Goal: Find specific page/section: Find specific page/section

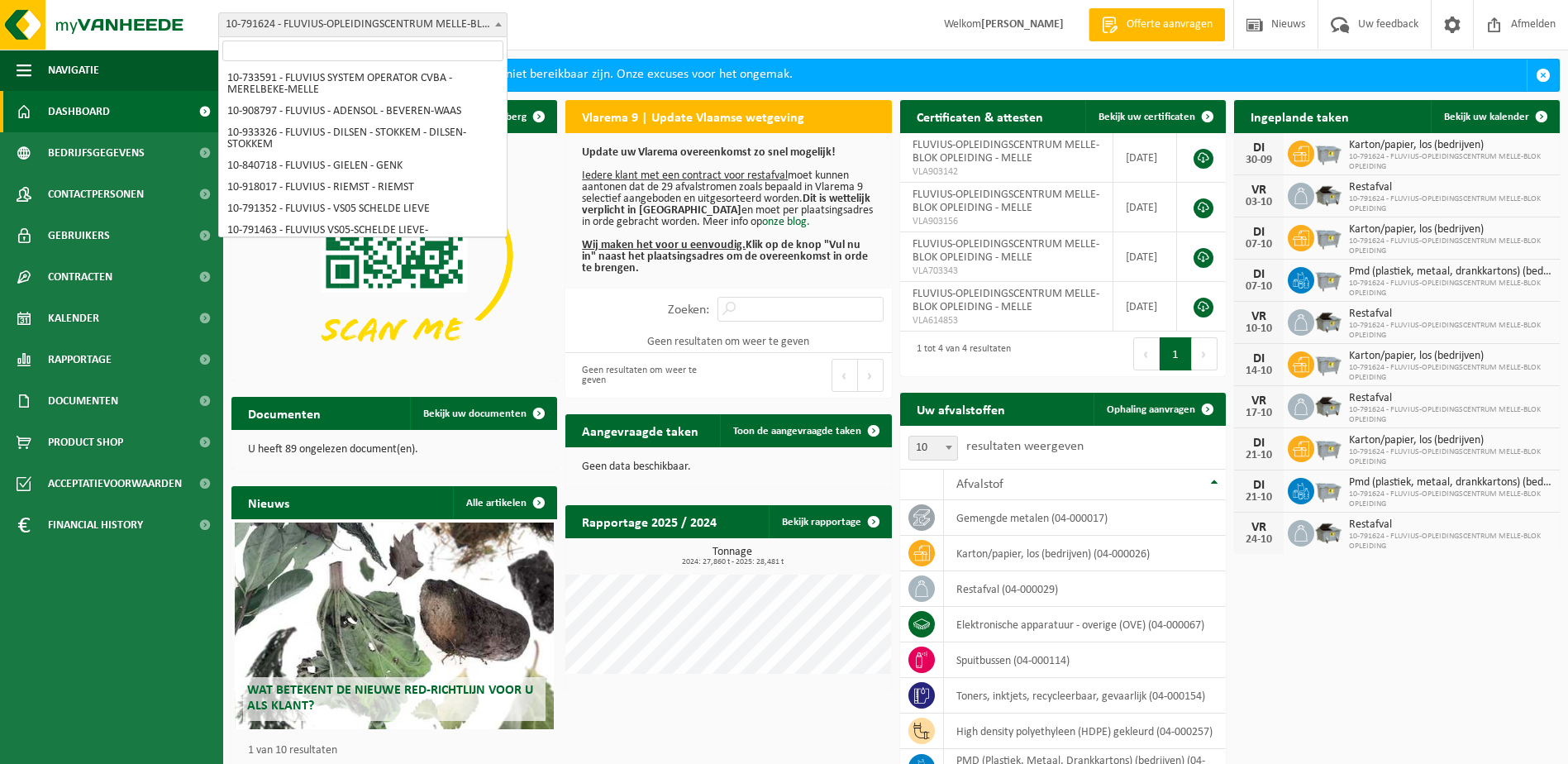
click at [375, 32] on span "10-791624 - FLUVIUS-OPLEIDINGSCENTRUM MELLE-BLOK OPLEIDING - MELLE" at bounding box center [363, 25] width 287 height 23
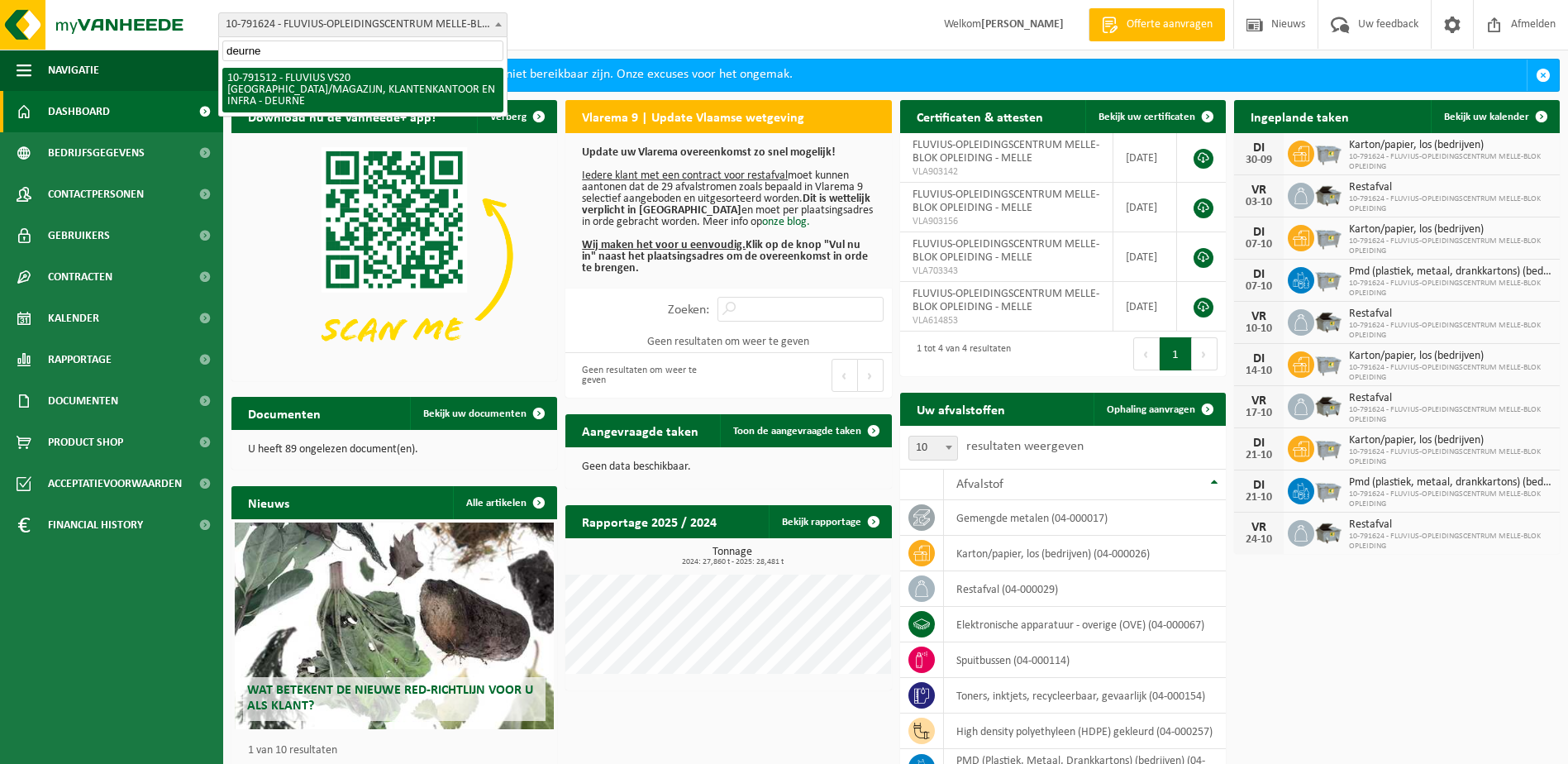
type input "deurne"
select select "30237"
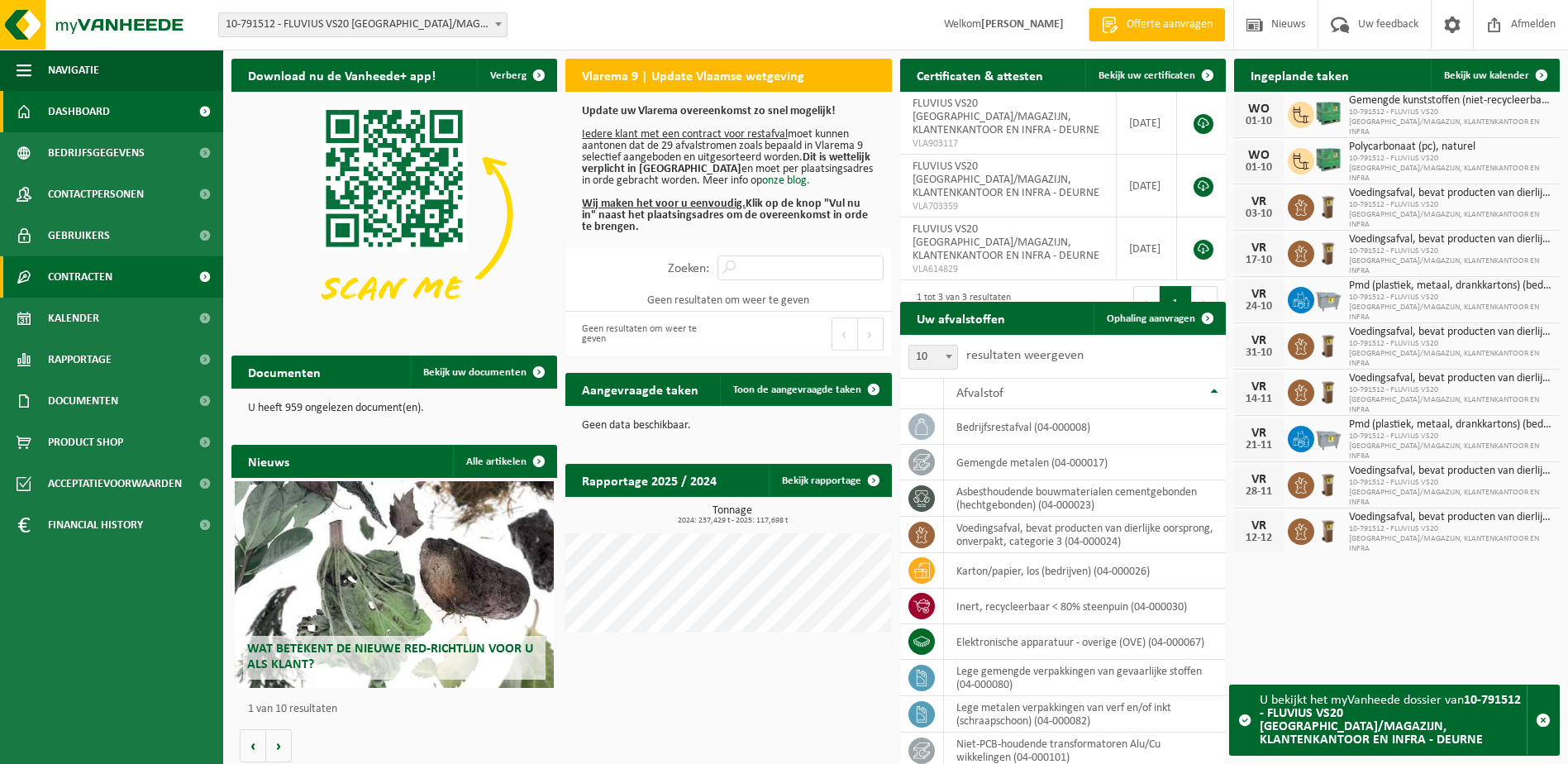
click at [90, 270] on span "Contracten" at bounding box center [81, 277] width 65 height 41
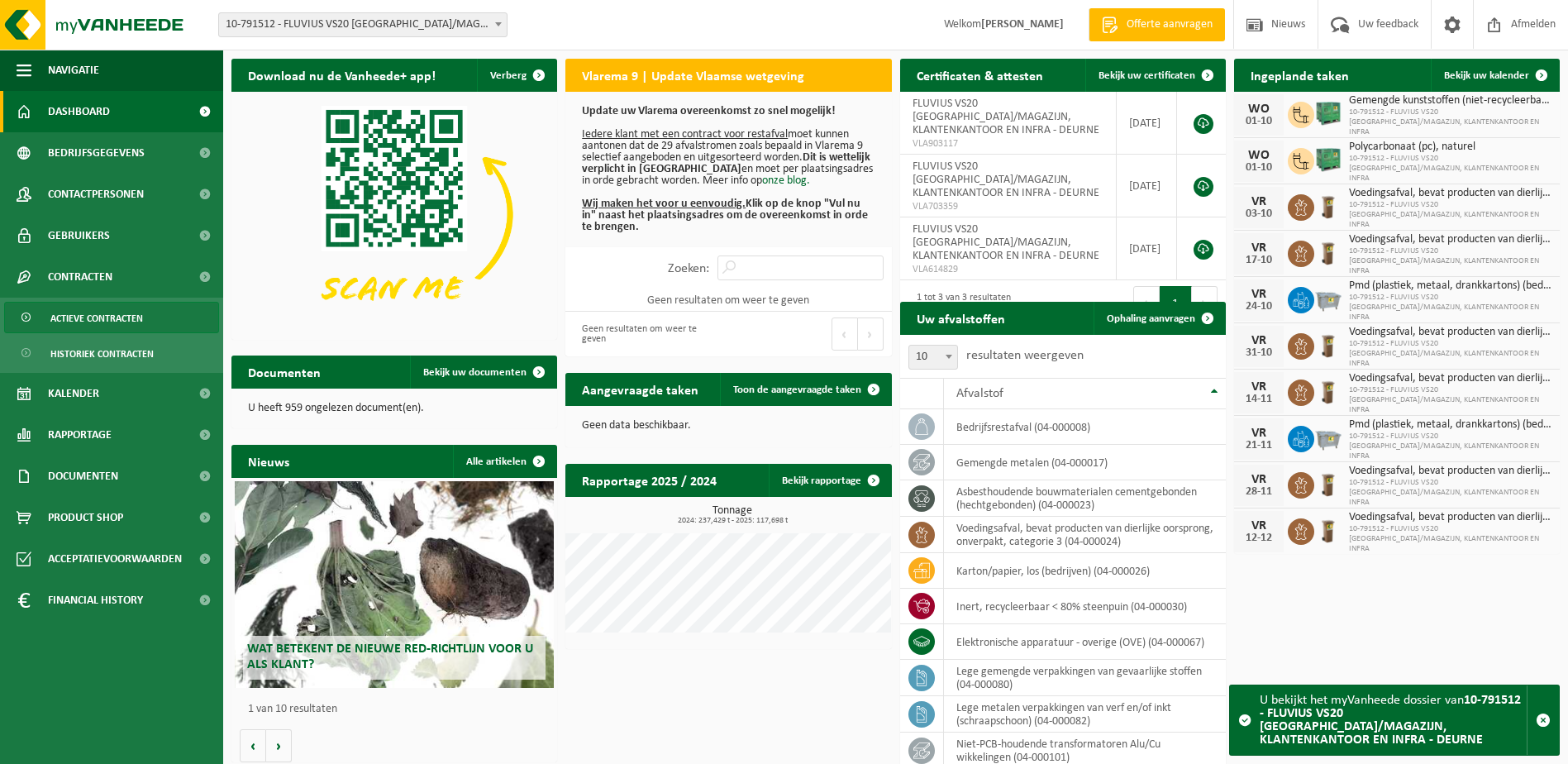
click at [89, 308] on span "Actieve contracten" at bounding box center [97, 318] width 93 height 32
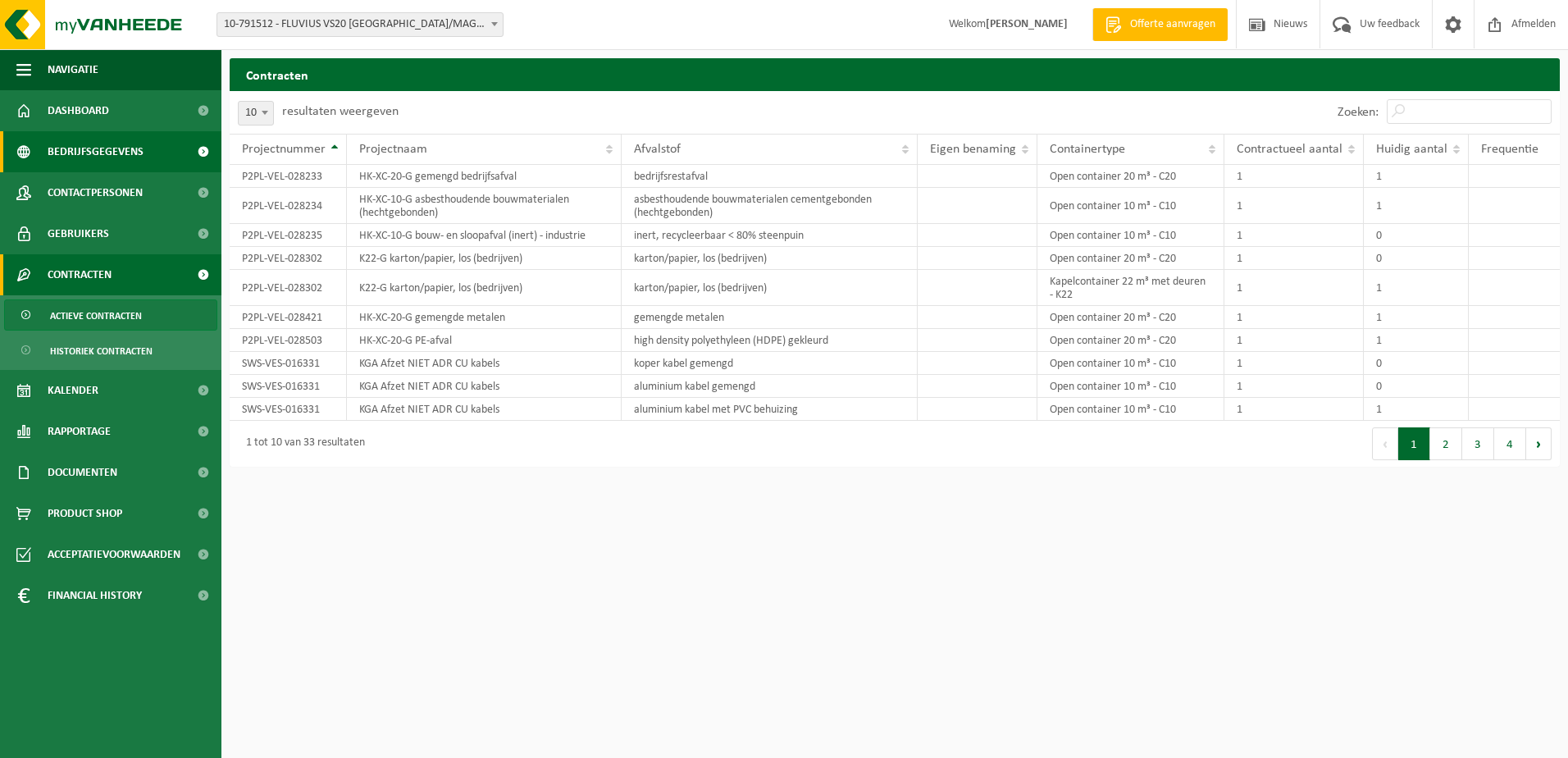
click at [66, 153] on span "Bedrijfsgegevens" at bounding box center [96, 151] width 96 height 41
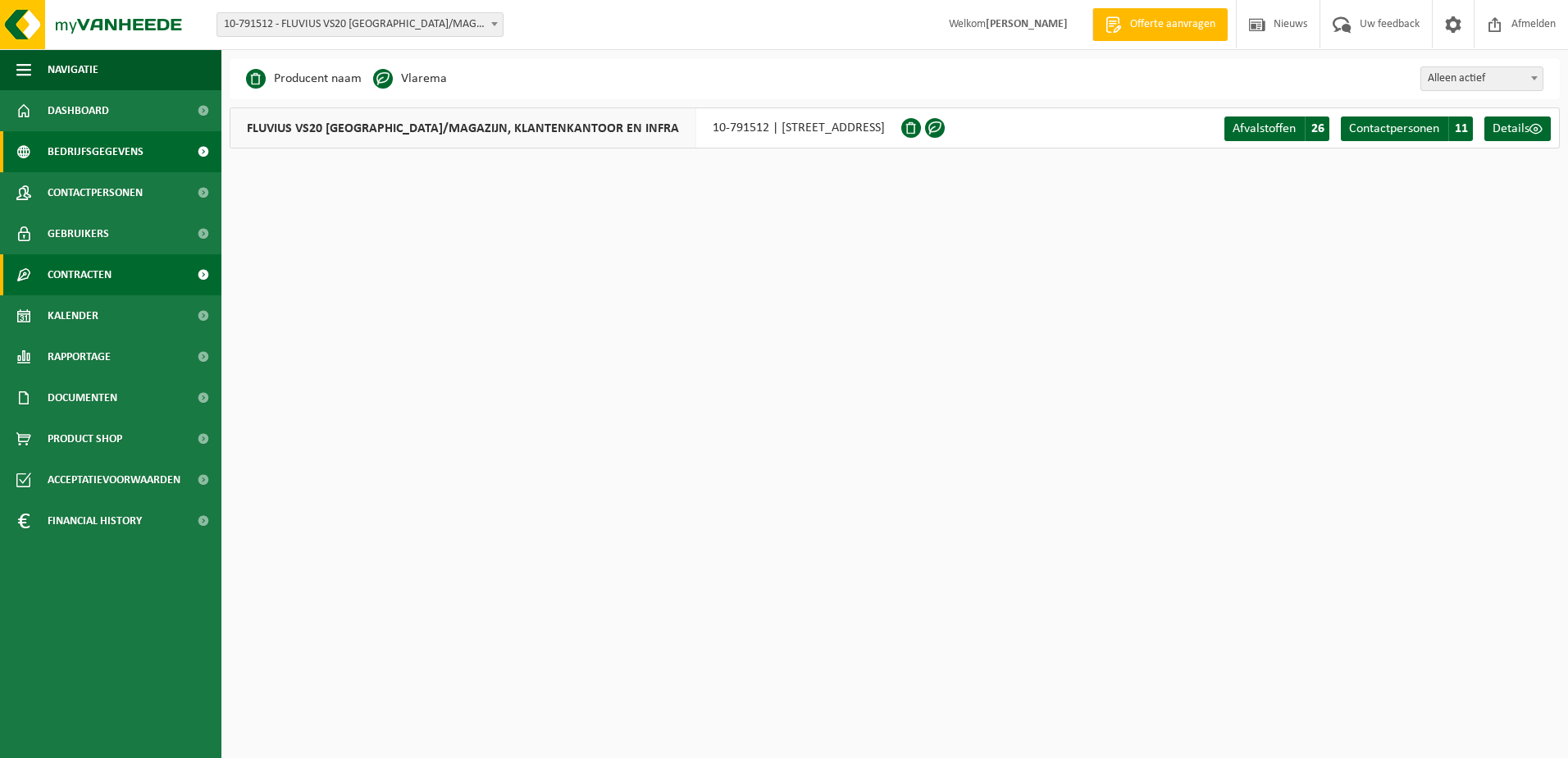
click at [79, 275] on span "Contracten" at bounding box center [80, 275] width 64 height 41
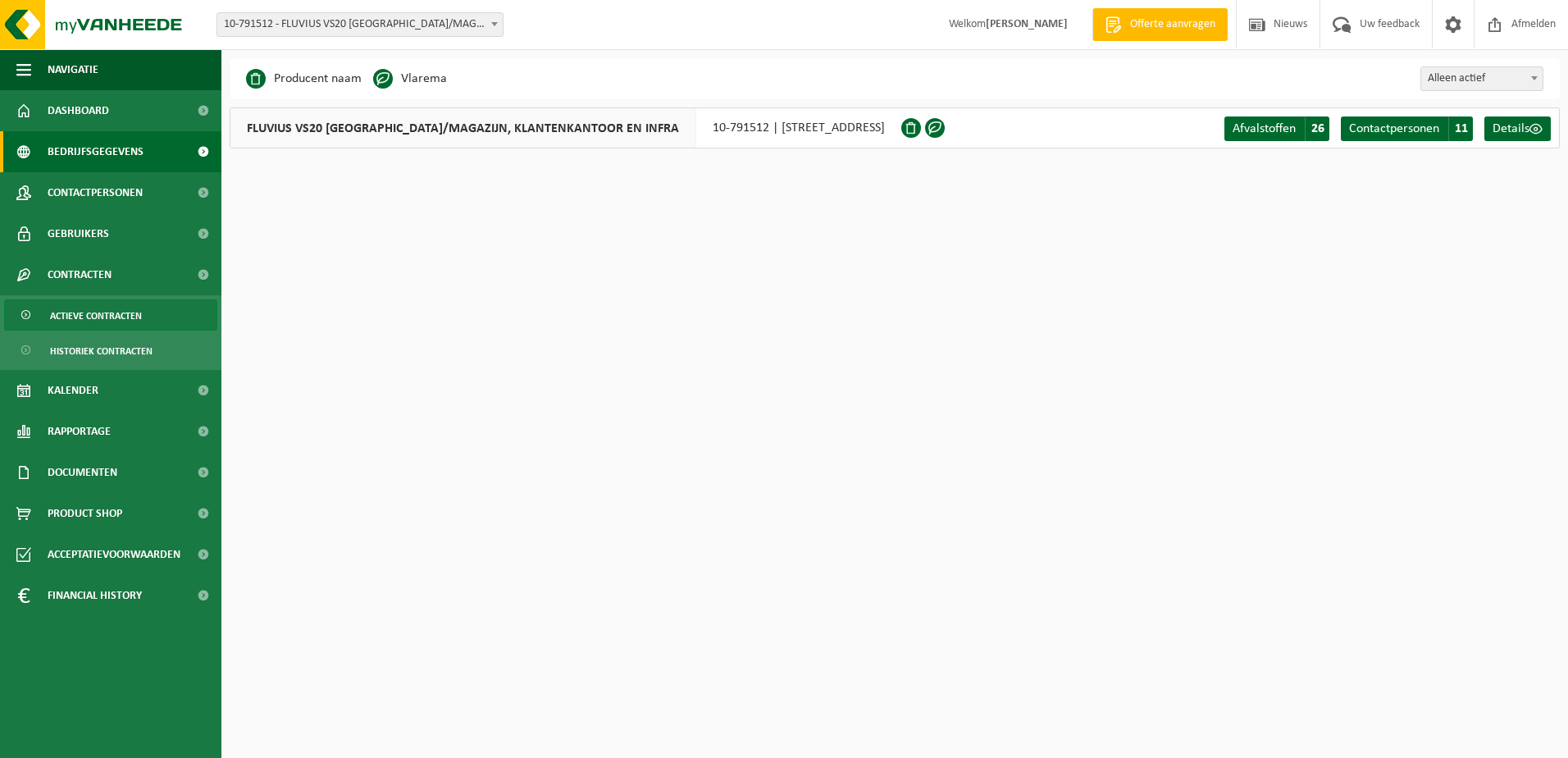
click at [79, 318] on span "Actieve contracten" at bounding box center [96, 316] width 92 height 31
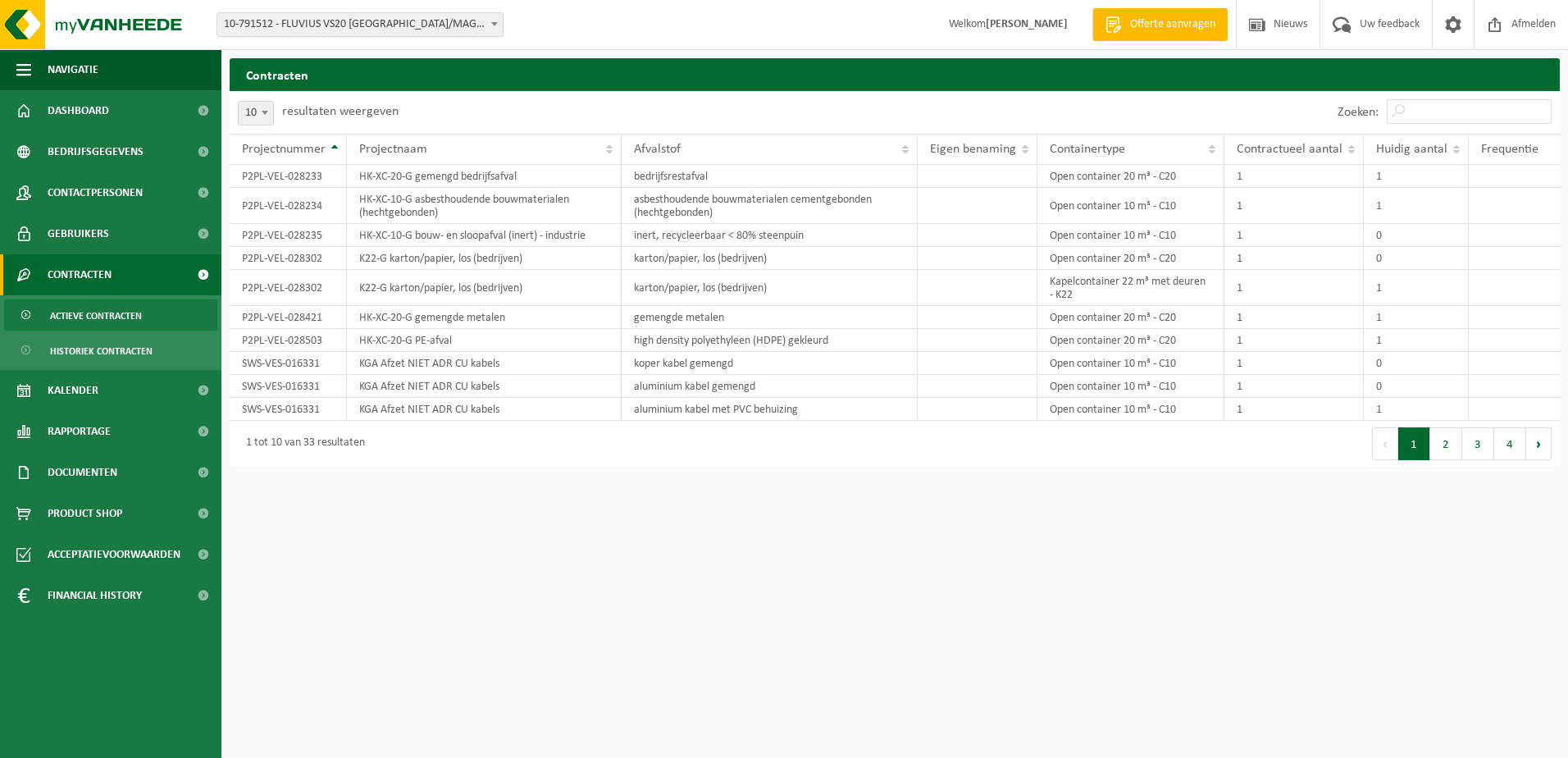
click at [496, 30] on span at bounding box center [495, 23] width 17 height 22
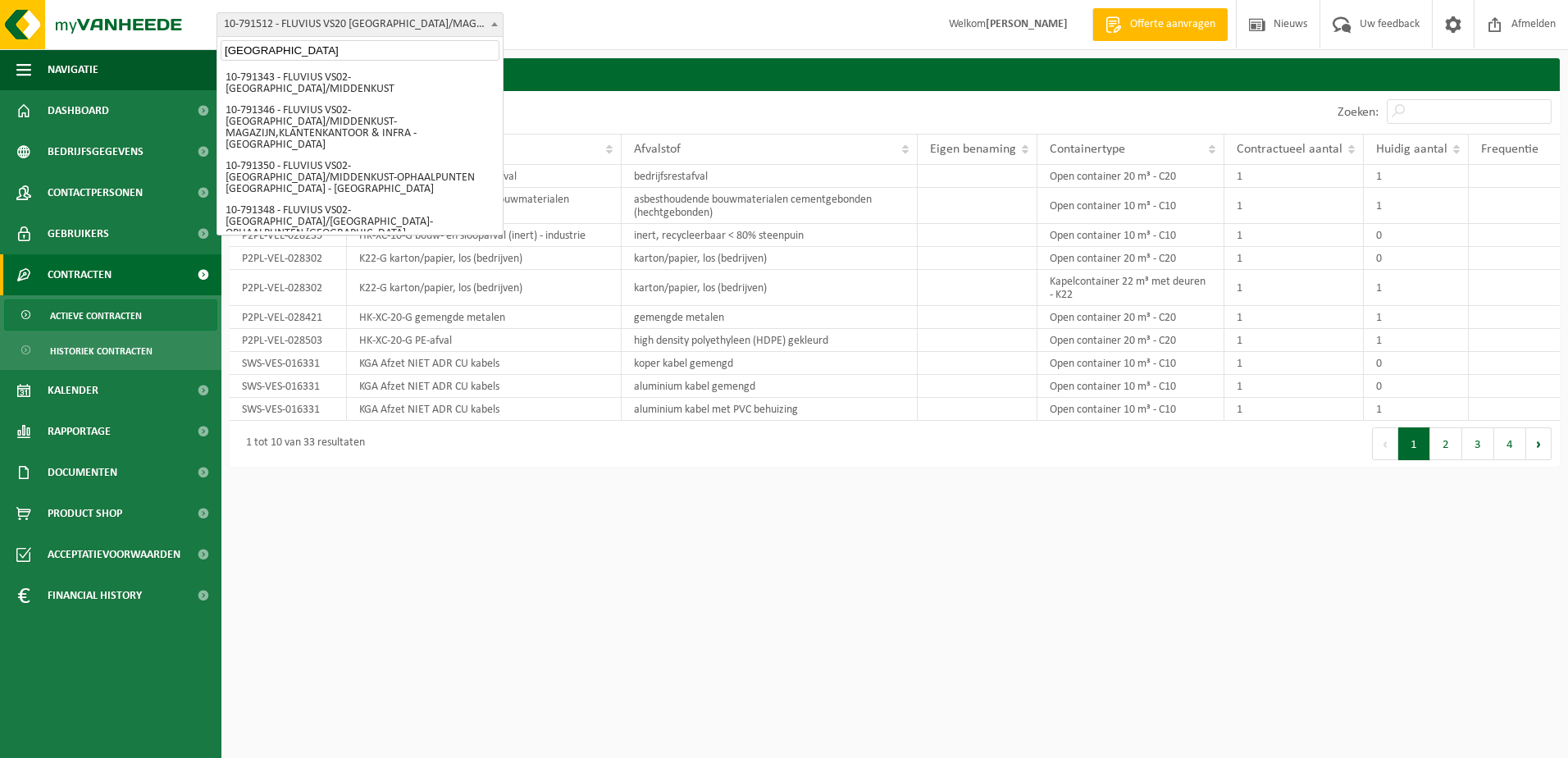
type input "[GEOGRAPHIC_DATA]"
select select "156804"
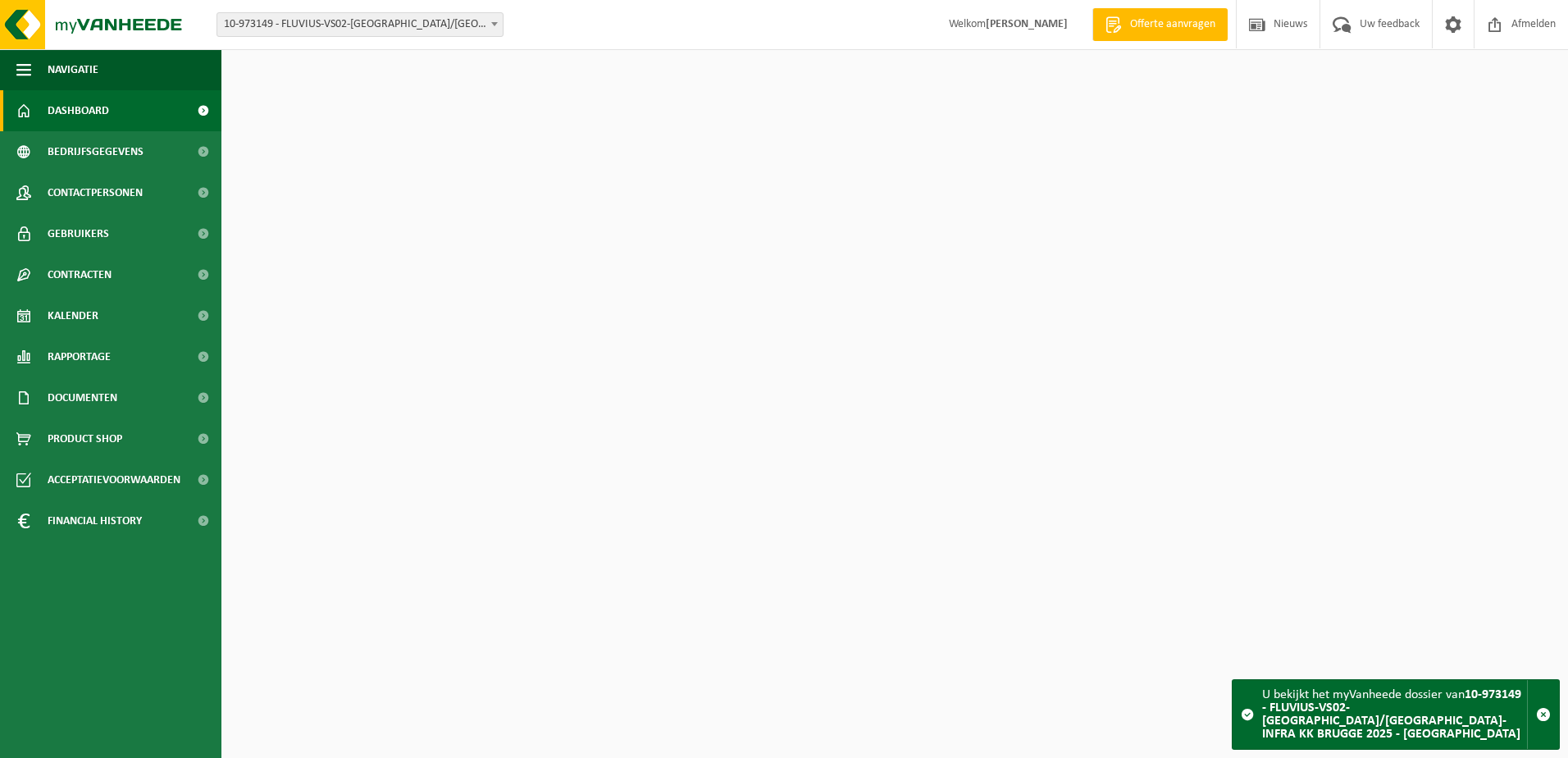
click at [111, 150] on span "Bedrijfsgegevens" at bounding box center [96, 151] width 96 height 41
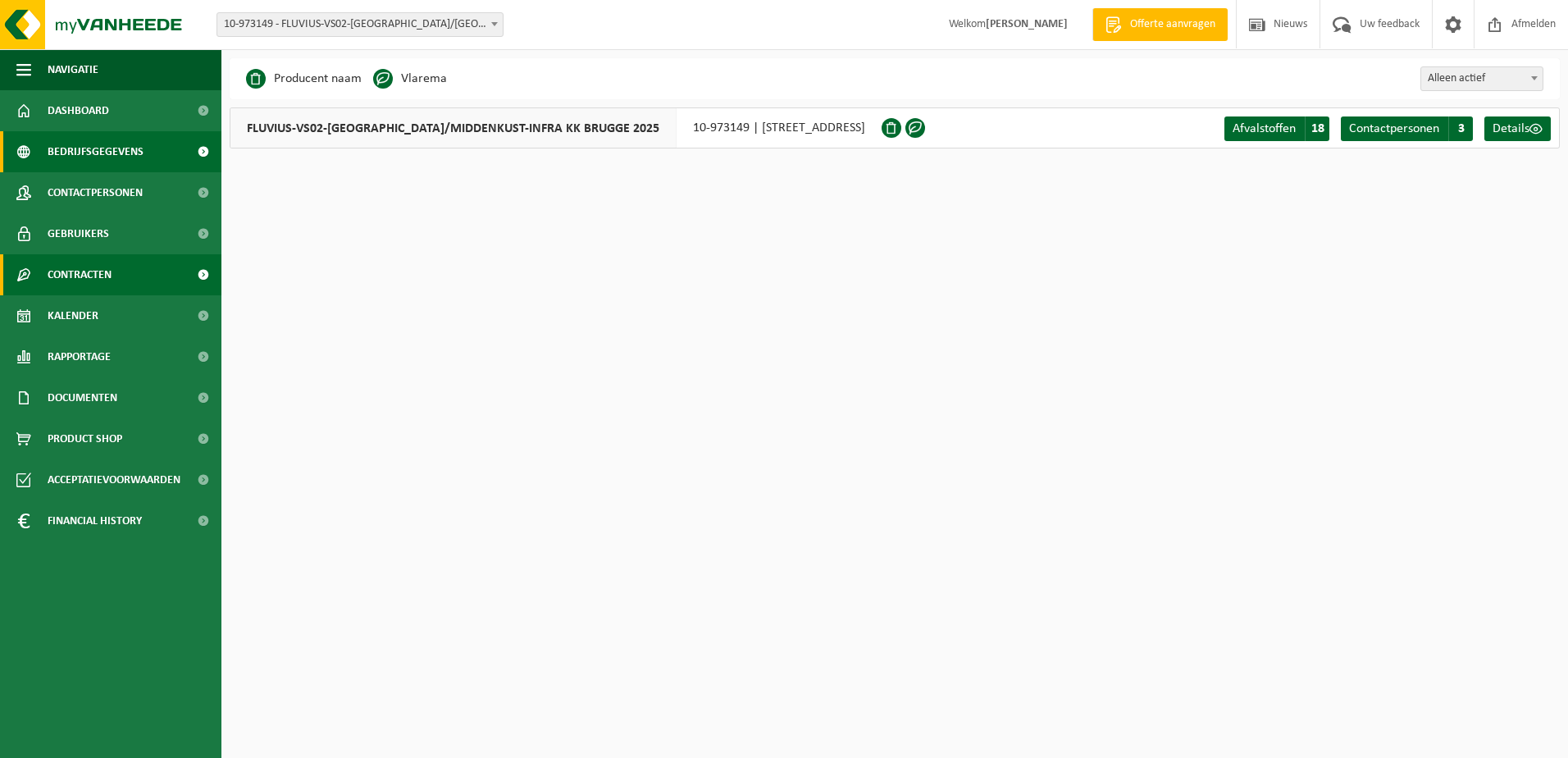
click at [89, 265] on span "Contracten" at bounding box center [80, 275] width 64 height 41
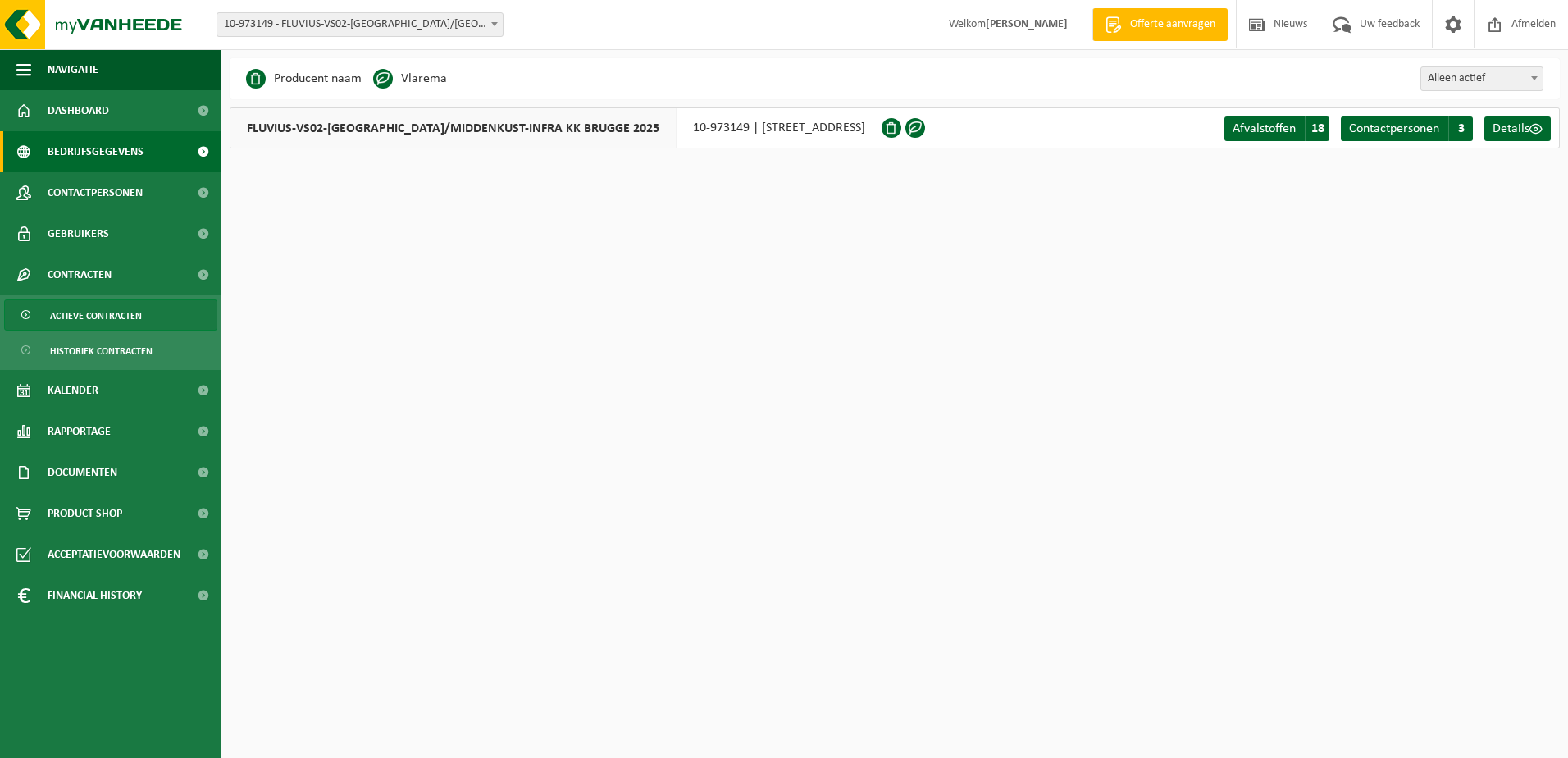
click at [88, 318] on span "Actieve contracten" at bounding box center [96, 316] width 92 height 31
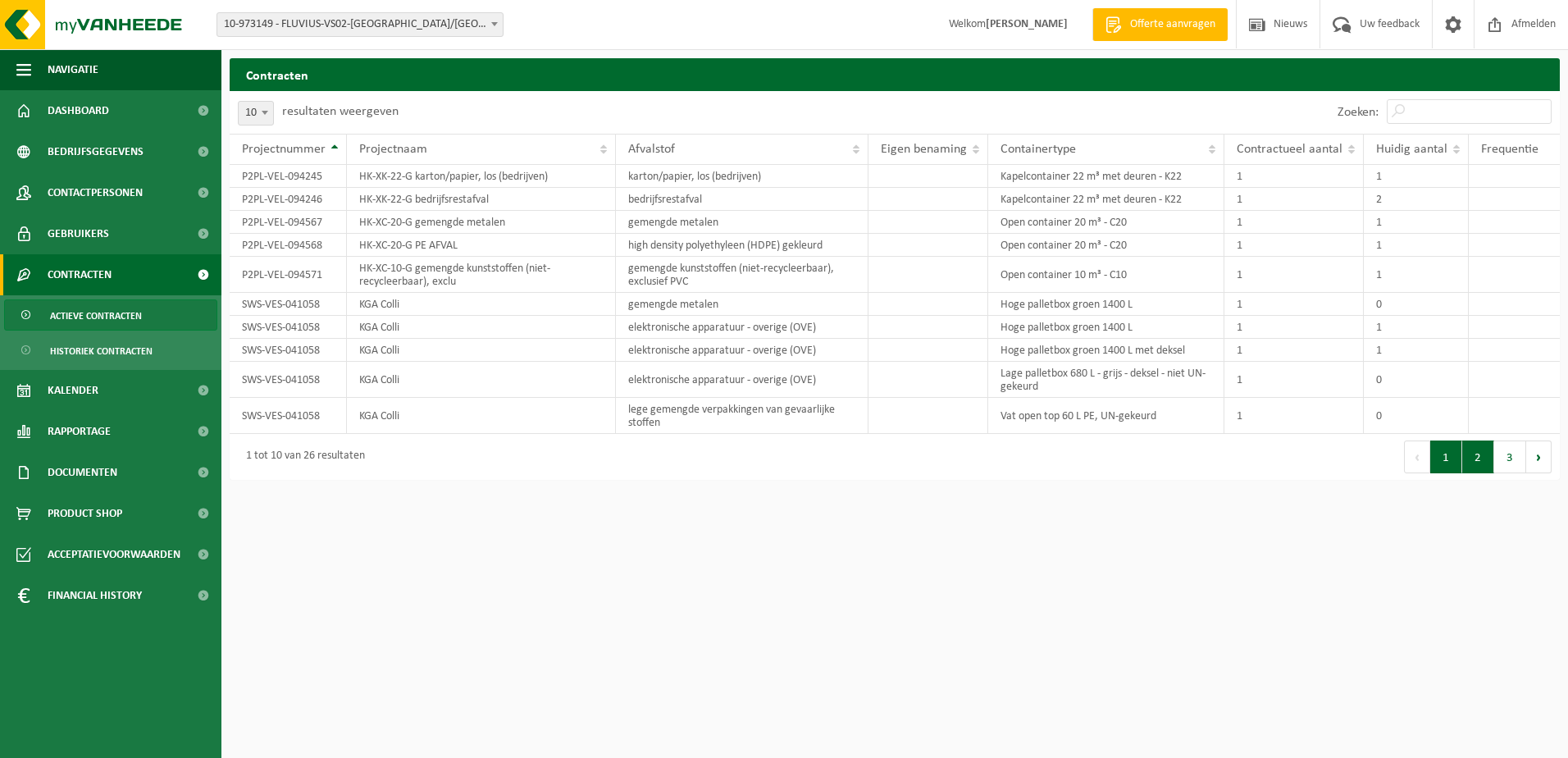
click at [1488, 460] on button "2" at bounding box center [1478, 457] width 32 height 33
